Goal: Information Seeking & Learning: Learn about a topic

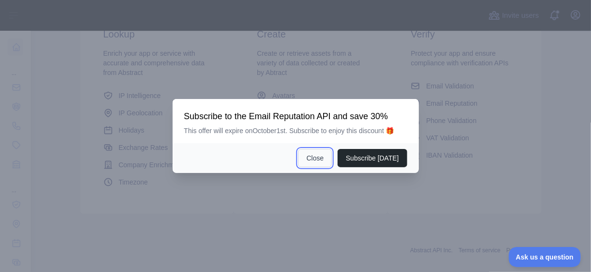
click at [326, 166] on button "Close" at bounding box center [315, 158] width 34 height 18
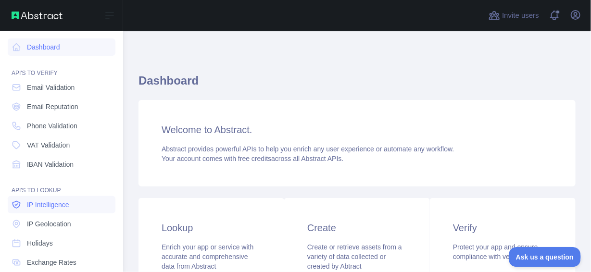
click at [64, 203] on span "IP Intelligence" at bounding box center [48, 205] width 42 height 10
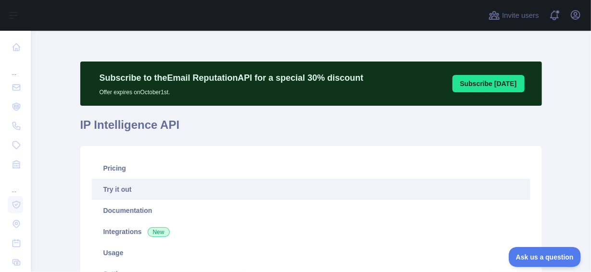
type textarea "**********"
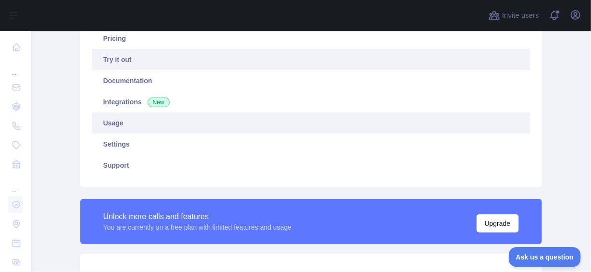
scroll to position [132, 0]
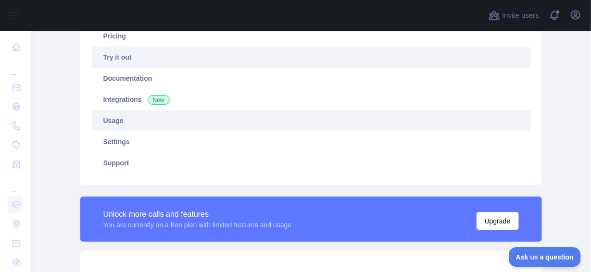
click at [144, 126] on link "Usage" at bounding box center [311, 120] width 439 height 21
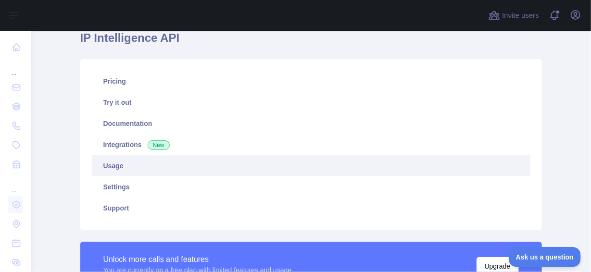
scroll to position [86, 0]
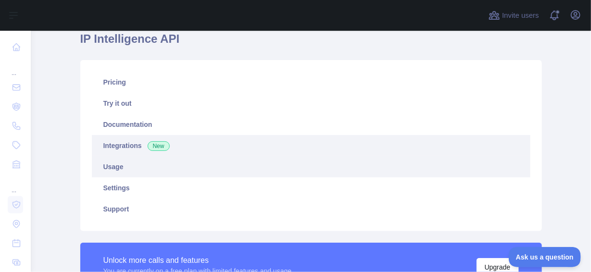
click at [153, 153] on link "Integrations New" at bounding box center [311, 145] width 439 height 21
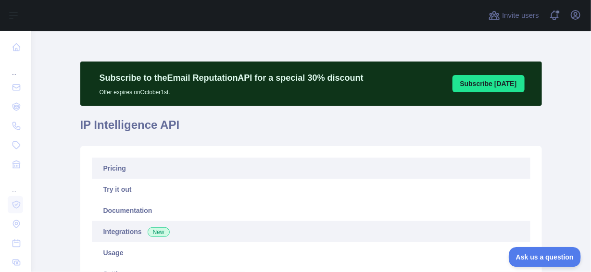
click at [136, 168] on link "Pricing" at bounding box center [311, 168] width 439 height 21
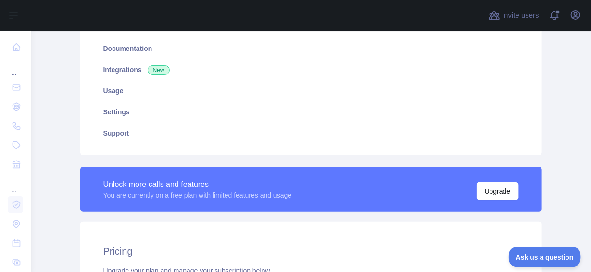
scroll to position [118, 0]
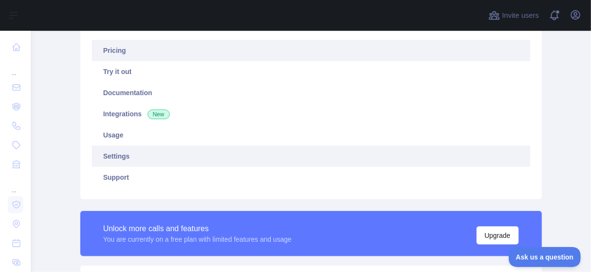
click at [223, 157] on link "Settings" at bounding box center [311, 156] width 439 height 21
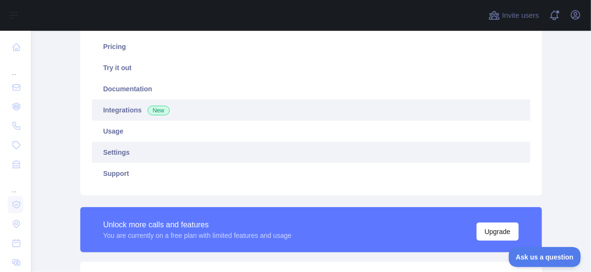
scroll to position [69, 0]
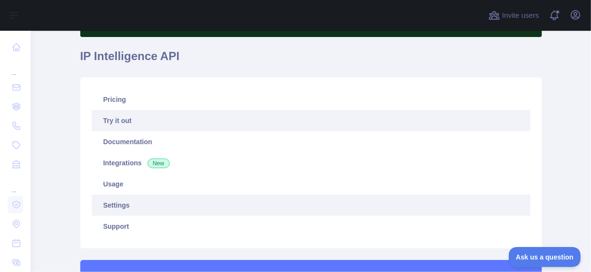
click at [189, 121] on link "Try it out" at bounding box center [311, 120] width 439 height 21
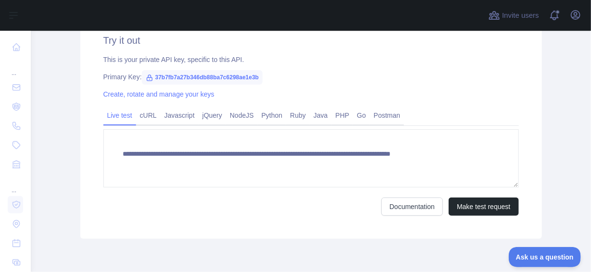
scroll to position [373, 0]
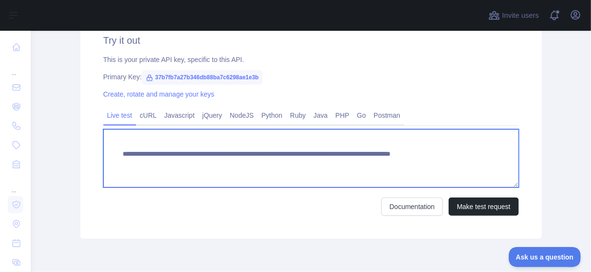
click at [280, 152] on textarea "**********" at bounding box center [310, 158] width 415 height 58
click at [435, 168] on textarea "**********" at bounding box center [310, 158] width 415 height 58
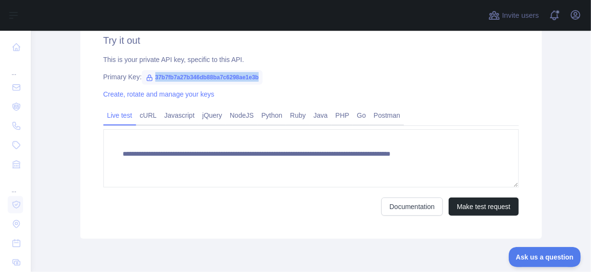
drag, startPoint x: 150, startPoint y: 74, endPoint x: 255, endPoint y: 75, distance: 105.3
click at [255, 75] on span "37b7fb7a27b346db88ba7c6298ae1e3b" at bounding box center [202, 77] width 121 height 14
copy span "37b7fb7a27b346db88ba7c6298ae1e3b"
